Goal: Complete application form: Complete application form

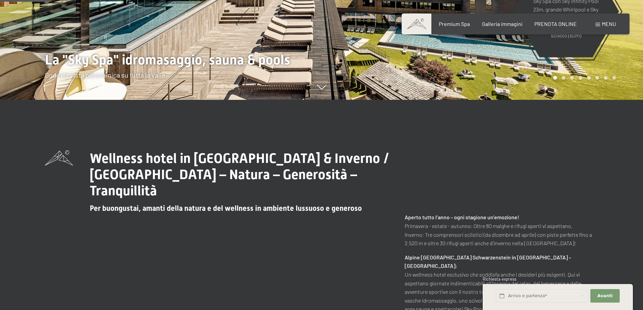
scroll to position [304, 0]
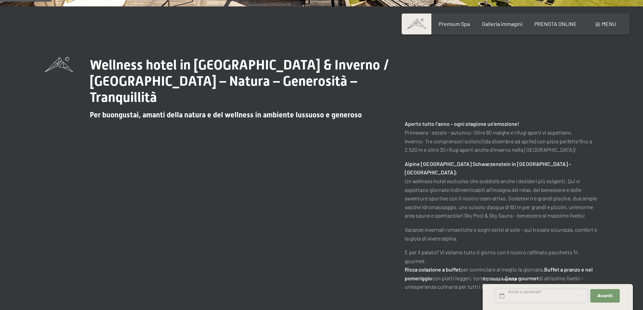
click at [524, 296] on input "text" at bounding box center [542, 296] width 92 height 14
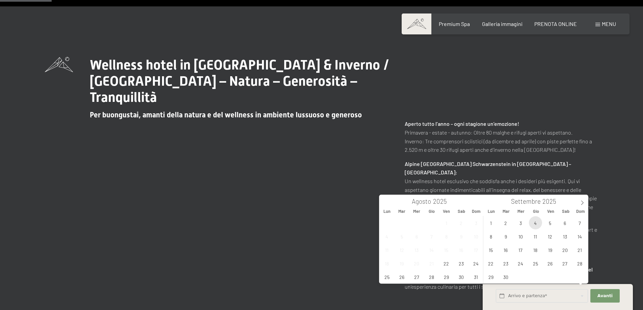
click at [534, 224] on span "4" at bounding box center [535, 222] width 13 height 13
click at [582, 223] on span "7" at bounding box center [579, 222] width 13 height 13
type input "Gio. 04/09/2025 - Dom. 07/09/2025"
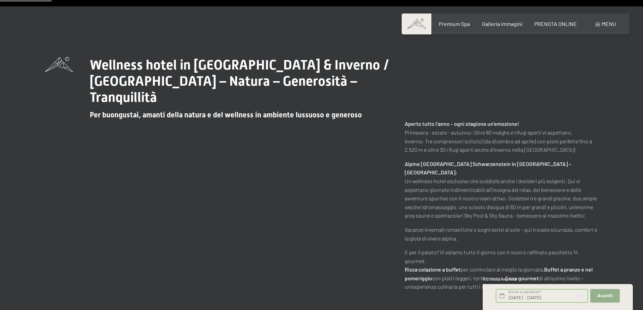
click at [613, 298] on button "Avanti Nascondere i campi dell'indirizzo" at bounding box center [604, 296] width 29 height 14
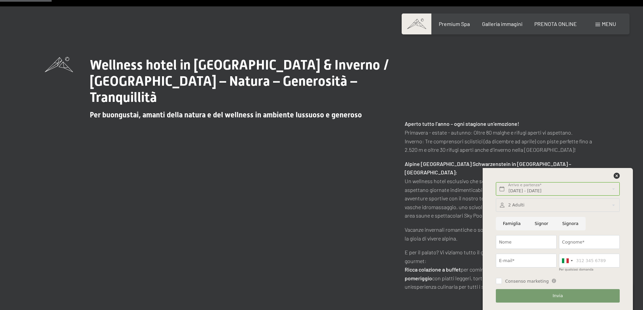
click at [524, 205] on div at bounding box center [557, 205] width 123 height 14
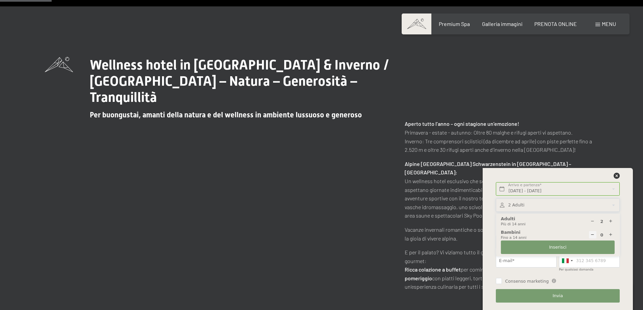
click at [611, 234] on icon at bounding box center [610, 235] width 4 height 4
type input "1"
select select
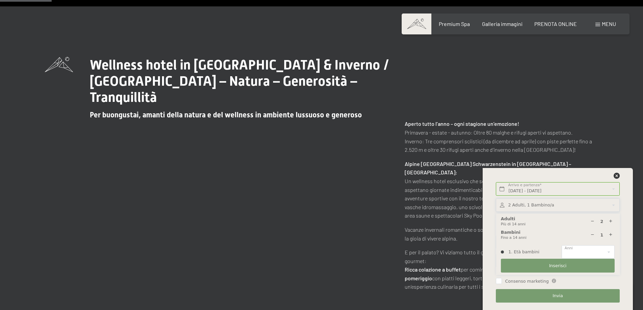
click at [611, 234] on icon at bounding box center [610, 235] width 4 height 4
type input "2"
select select
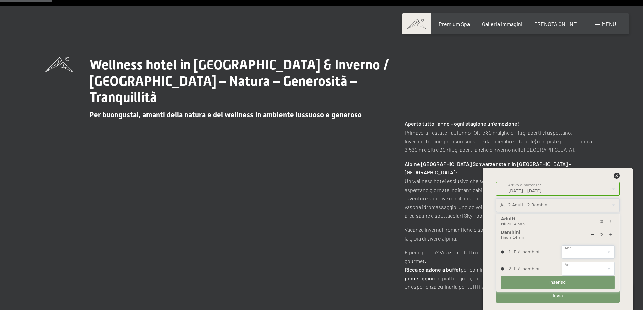
click at [594, 250] on select "0 1 2 3 4 5 6 7 8 9 10 11 12 13 14" at bounding box center [587, 252] width 53 height 14
select select "7"
click at [561, 245] on select "0 1 2 3 4 5 6 7 8 9 10 11 12 13 14" at bounding box center [587, 252] width 53 height 14
click at [571, 265] on select "0 1 2 3 4 5 6 7 8 9 10 11 12 13 14" at bounding box center [587, 269] width 53 height 14
select select "9"
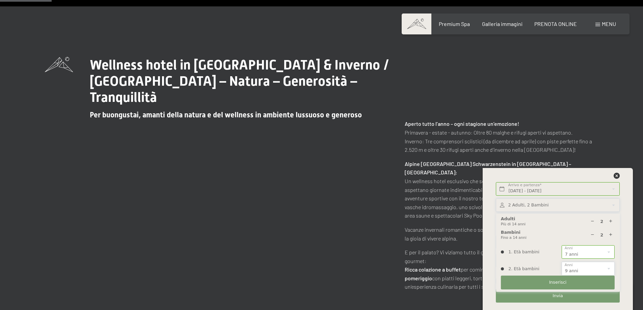
click at [561, 262] on select "0 1 2 3 4 5 6 7 8 9 10 11 12 13 14" at bounding box center [587, 269] width 53 height 14
click at [554, 281] on span "Inserisci" at bounding box center [558, 282] width 18 height 6
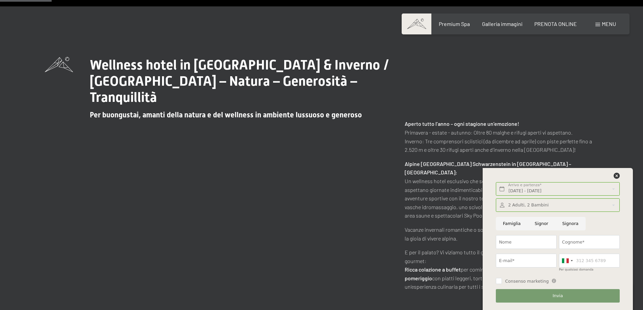
click at [513, 221] on input "Famiglia" at bounding box center [512, 224] width 32 height 14
radio input "true"
click at [571, 242] on input "Cognome*" at bounding box center [589, 242] width 61 height 14
type input "lorengo"
click at [526, 242] on input "Nome" at bounding box center [526, 242] width 61 height 14
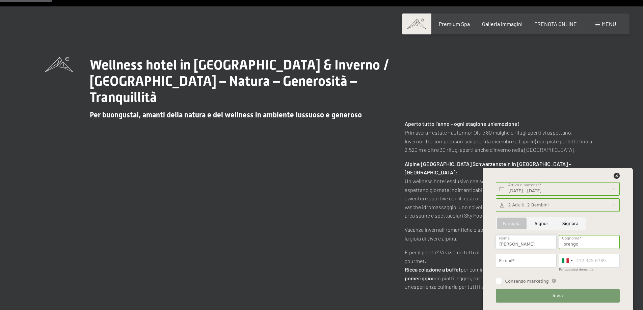
type input "stefano"
click at [517, 262] on input "E-mail*" at bounding box center [526, 261] width 61 height 14
type input "ely.battistini@gmail.com"
click at [583, 259] on input "Per qualsiasi domanda" at bounding box center [589, 261] width 61 height 14
type input "3331743775"
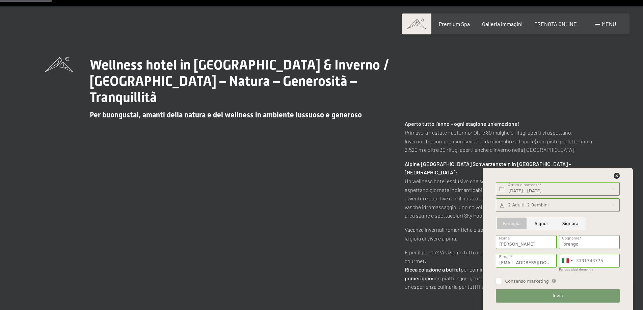
click at [498, 280] on input "Consenso marketing" at bounding box center [499, 281] width 6 height 6
checkbox input "true"
click at [545, 294] on button "Invia" at bounding box center [557, 296] width 123 height 14
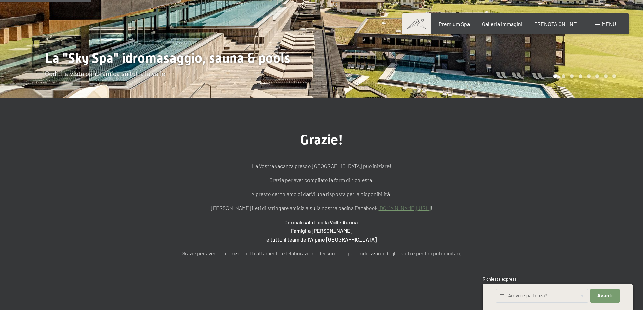
scroll to position [135, 0]
